Goal: Find specific page/section: Find specific page/section

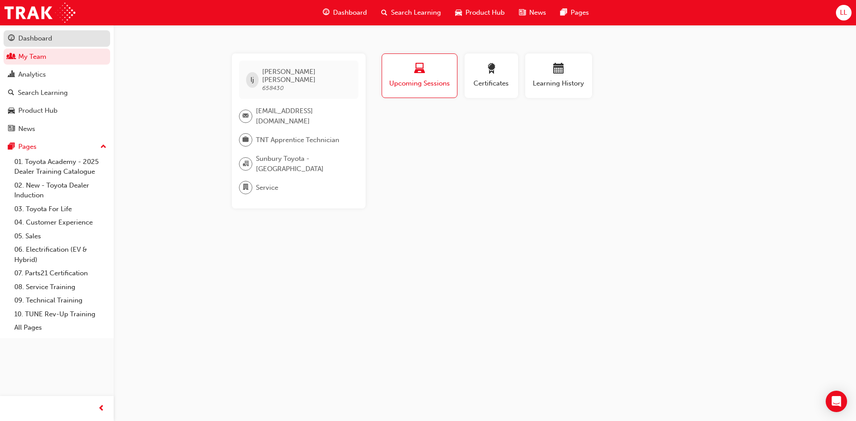
click at [78, 34] on div "Dashboard" at bounding box center [57, 38] width 98 height 11
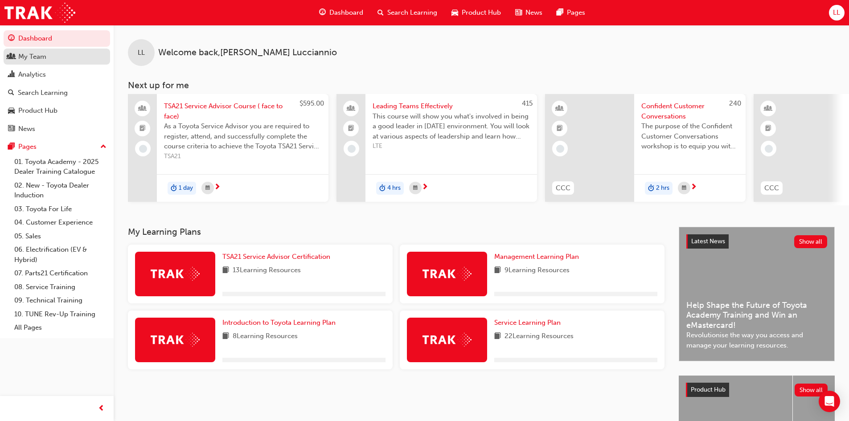
click at [74, 54] on div "My Team" at bounding box center [57, 56] width 98 height 11
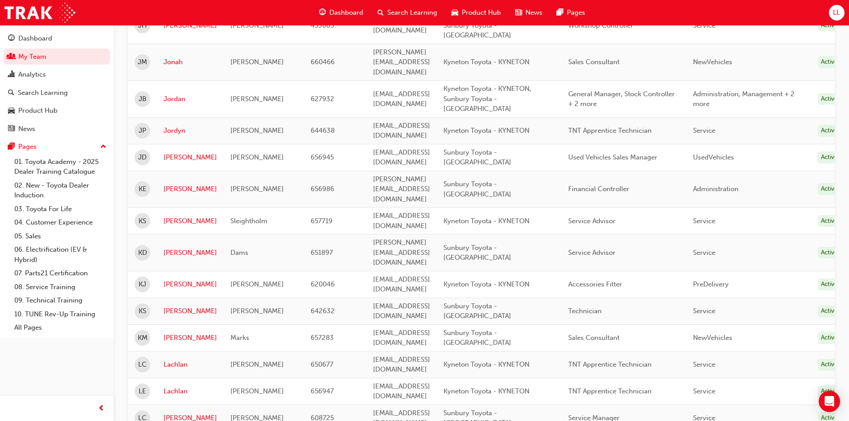
scroll to position [847, 0]
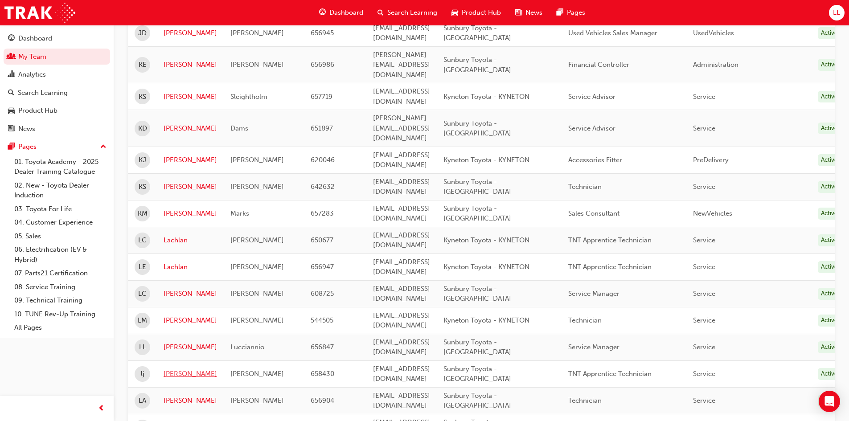
click at [175, 369] on link "[PERSON_NAME]" at bounding box center [190, 374] width 53 height 10
